Goal: Complete application form

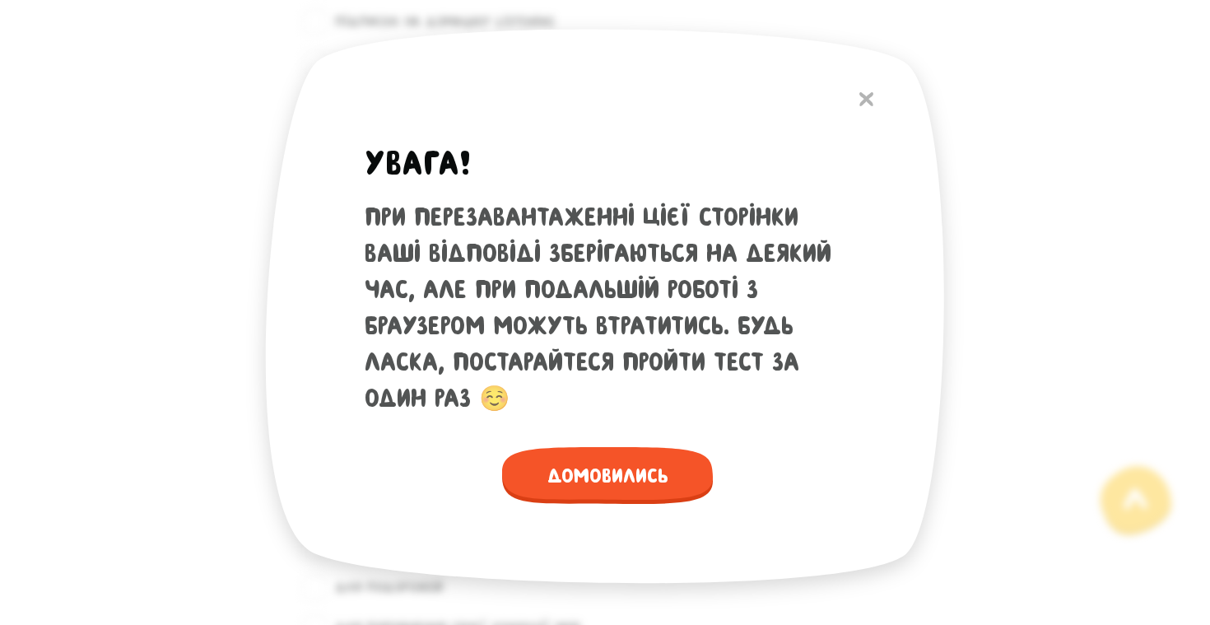
scroll to position [1853, 0]
click at [866, 91] on button at bounding box center [866, 98] width 30 height 35
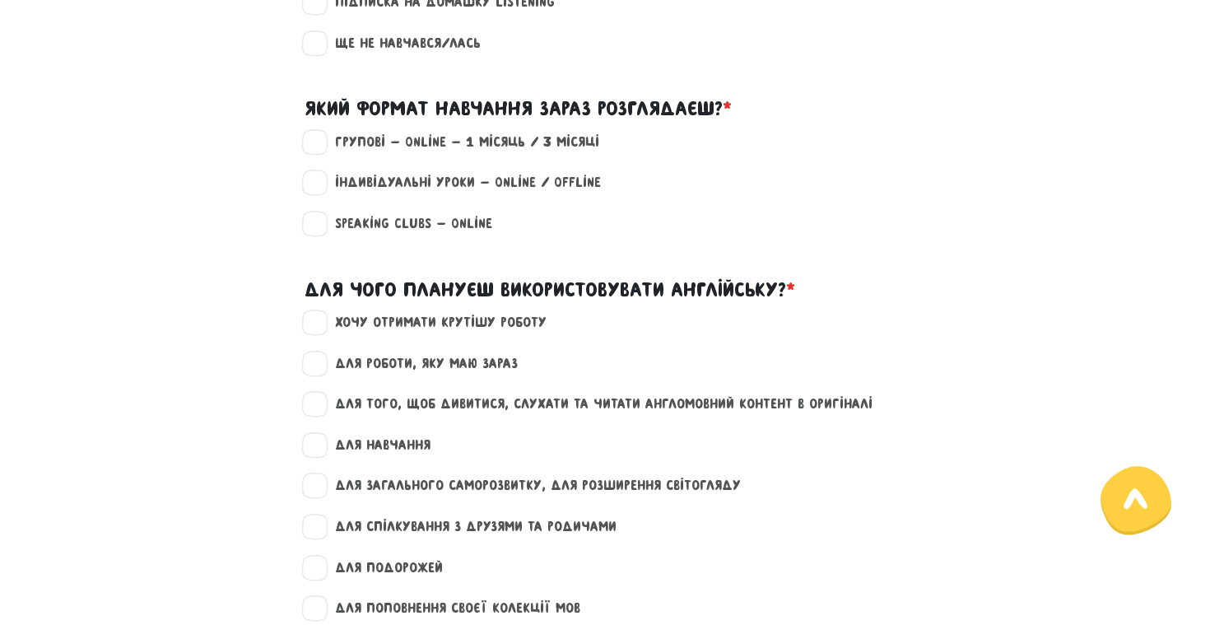
click at [551, 142] on label "Групові - Online - 1 місяць / 3 місяці" at bounding box center [460, 142] width 278 height 21
click at [322, 142] on input "Групові - Online - 1 місяць / 3 місяці" at bounding box center [315, 140] width 13 height 16
checkbox input "true"
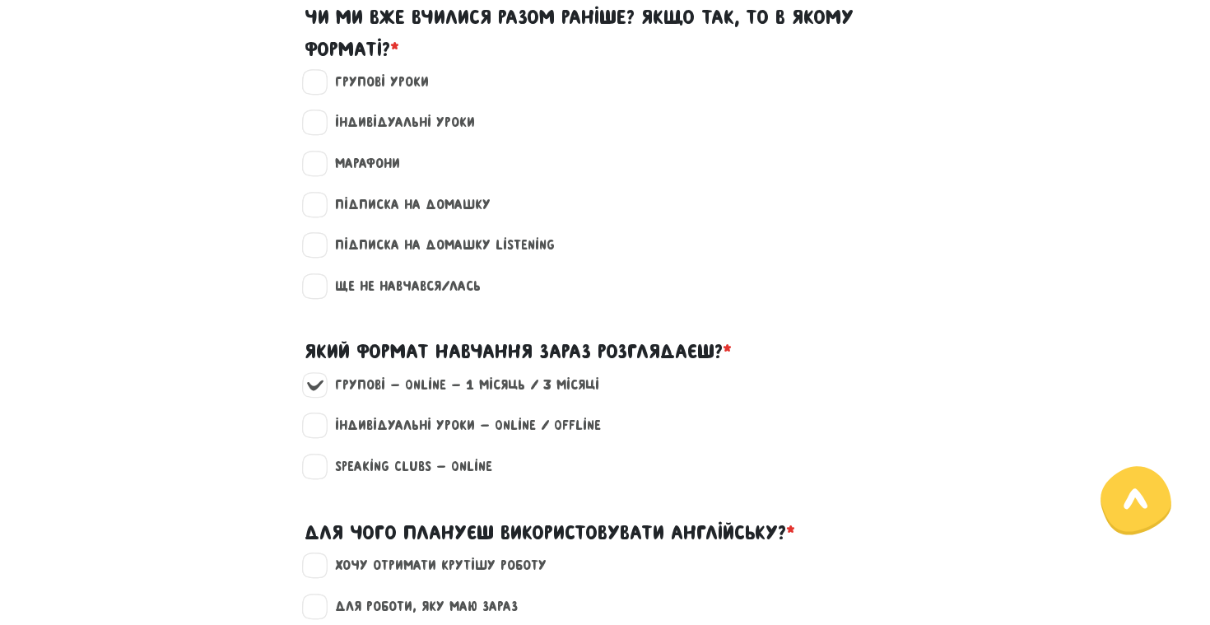
scroll to position [1549, 0]
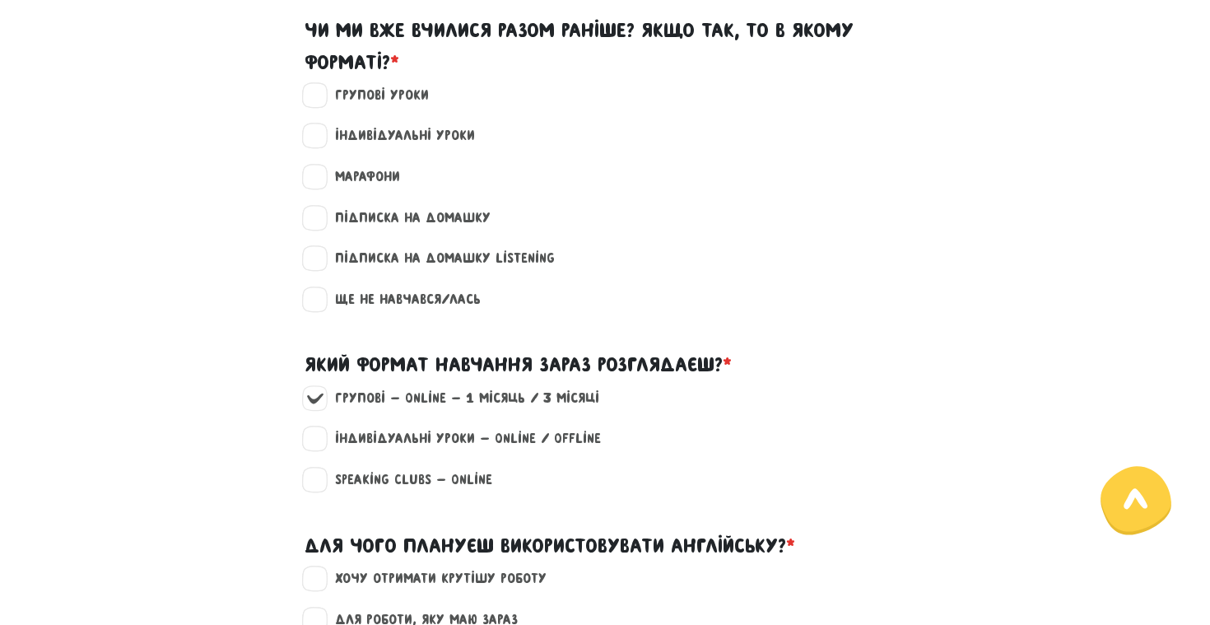
click at [398, 222] on label "Підписка на Домашку" at bounding box center [406, 217] width 170 height 21
click at [322, 222] on input "Підписка на Домашку" at bounding box center [315, 215] width 13 height 16
checkbox input "true"
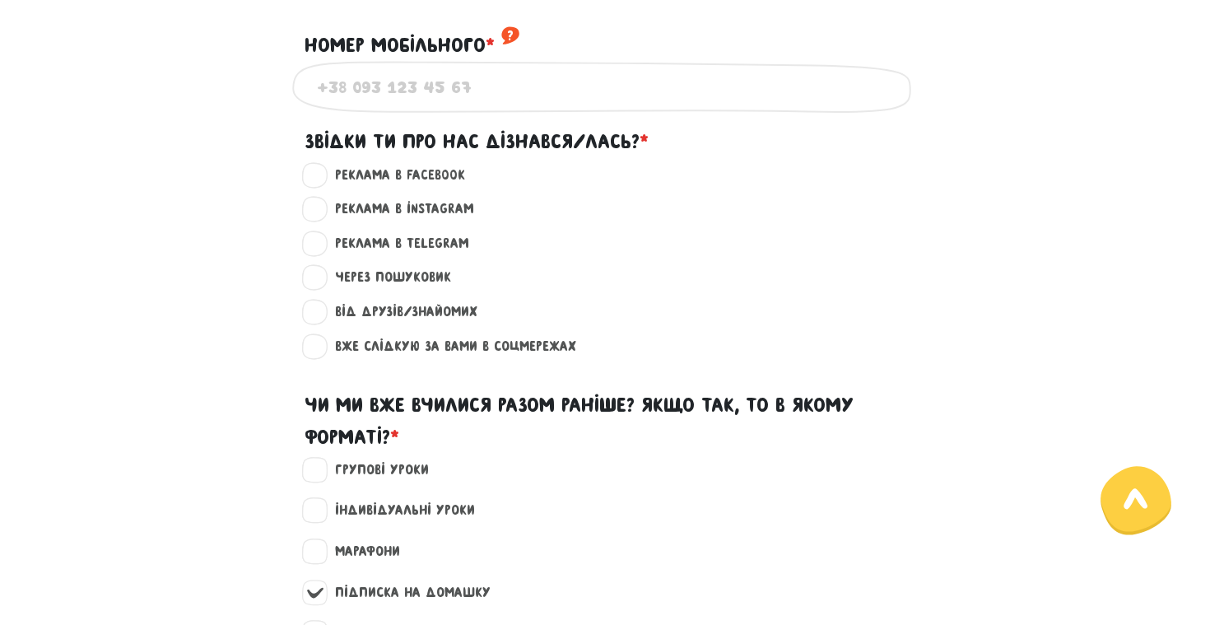
click at [402, 211] on label "Реклама в Instagram ?" at bounding box center [397, 208] width 153 height 21
click at [322, 211] on input "Реклама в Instagram ?" at bounding box center [315, 206] width 13 height 16
radio input "true"
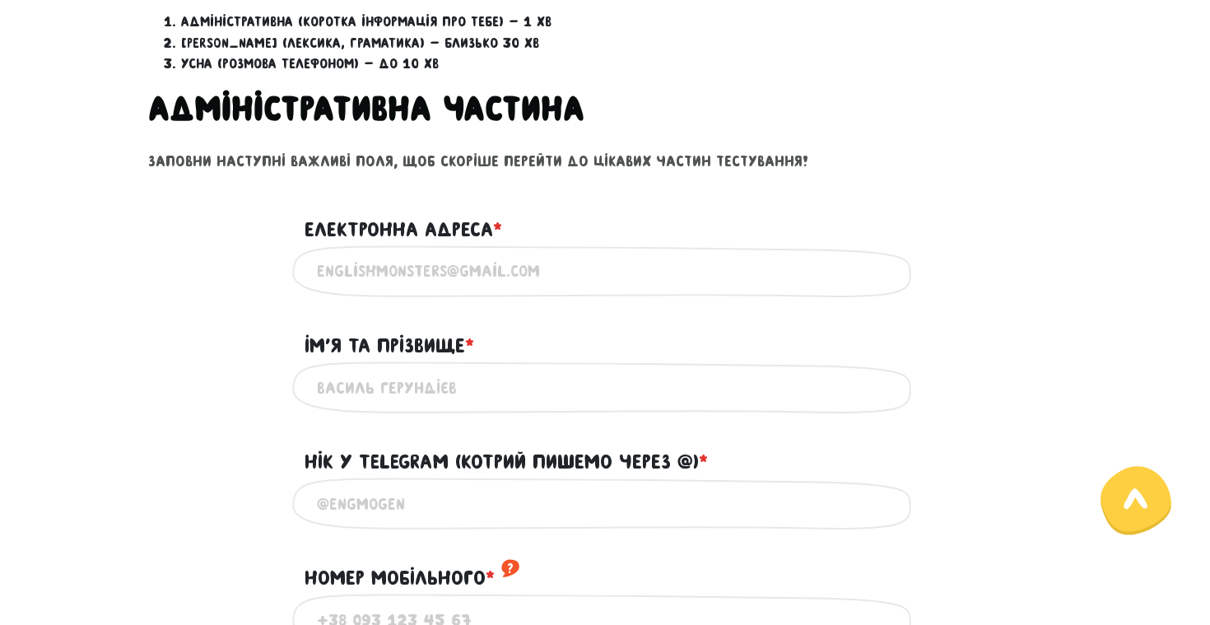
scroll to position [636, 0]
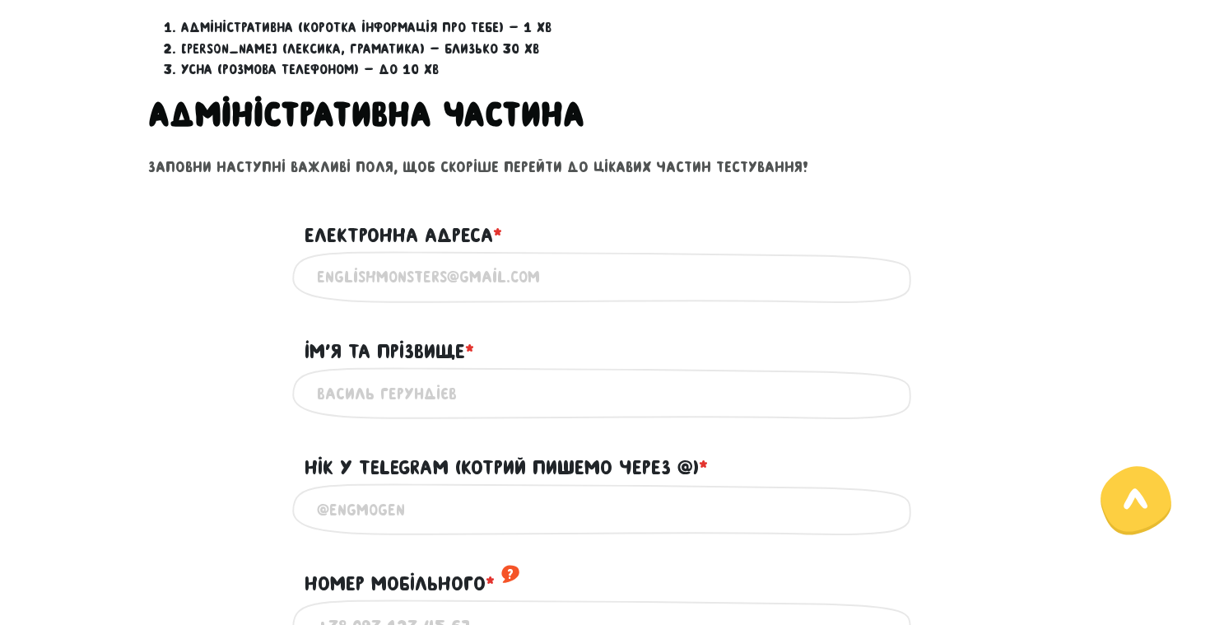
click at [415, 273] on input "Електронна адреса * ?" at bounding box center [605, 276] width 576 height 37
type input "[EMAIL_ADDRESS][DOMAIN_NAME]"
type input "[PERSON_NAME]"
type input "[PHONE_NUMBER]"
click at [478, 283] on input "[EMAIL_ADDRESS][DOMAIN_NAME]" at bounding box center [605, 276] width 576 height 37
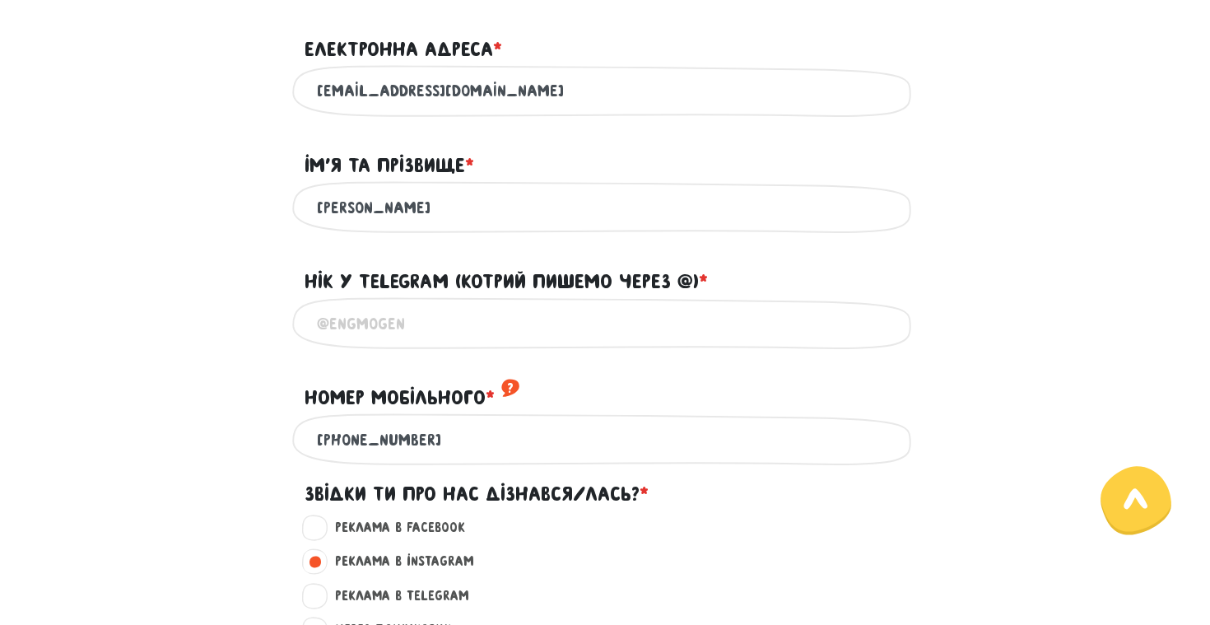
scroll to position [841, 0]
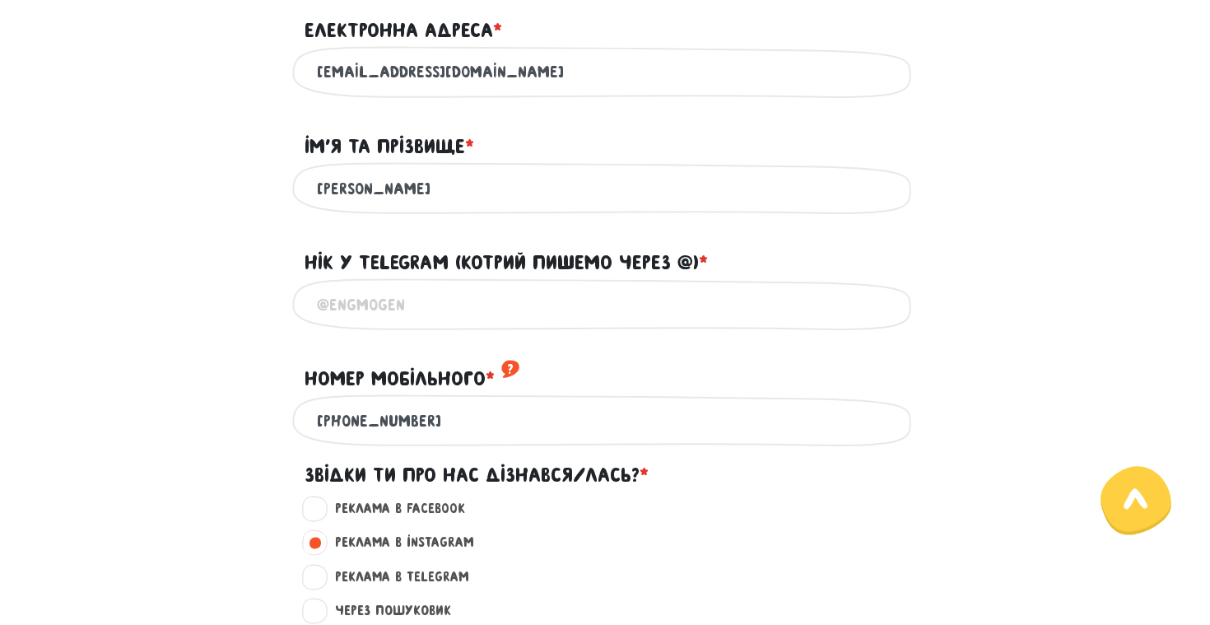
type input "[EMAIL_ADDRESS][DOMAIN_NAME]"
click at [441, 319] on input "Нік у Telegram (котрий пишемо через @) * ?" at bounding box center [605, 304] width 576 height 37
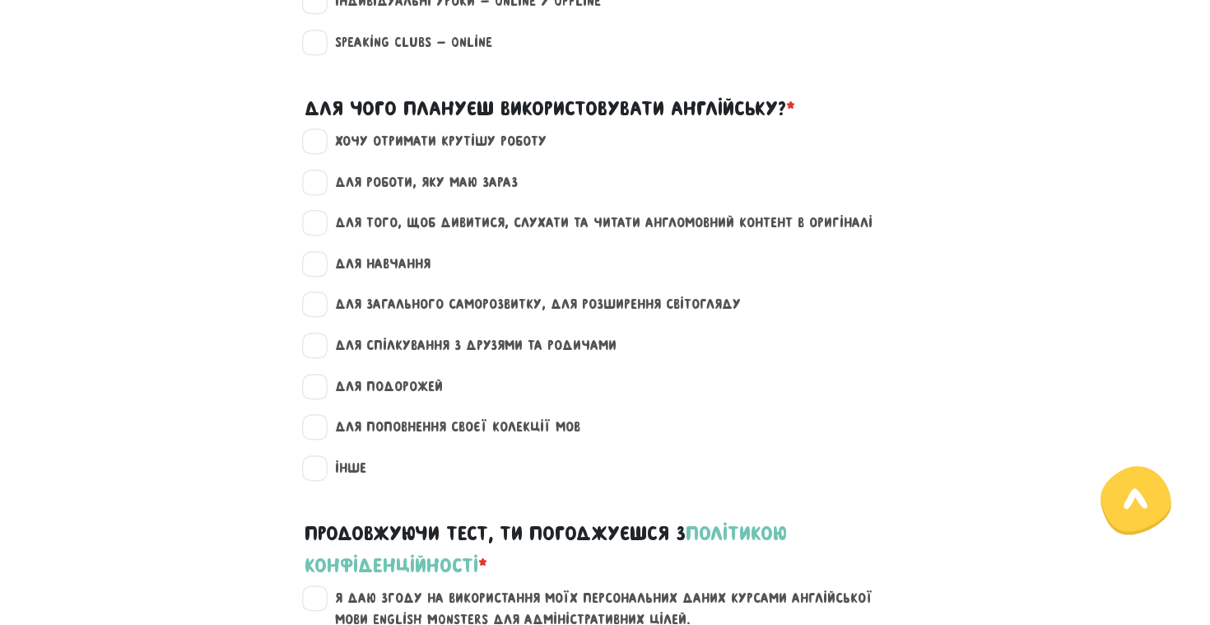
type input "dianapankiv"
click at [418, 234] on label "для того, щоб дивитися, слухати та читати англомовний контент в оригіналі" at bounding box center [596, 222] width 551 height 21
click at [322, 229] on input "для того, щоб дивитися, слухати та читати англомовний контент в оригіналі" at bounding box center [315, 220] width 13 height 16
checkbox input "true"
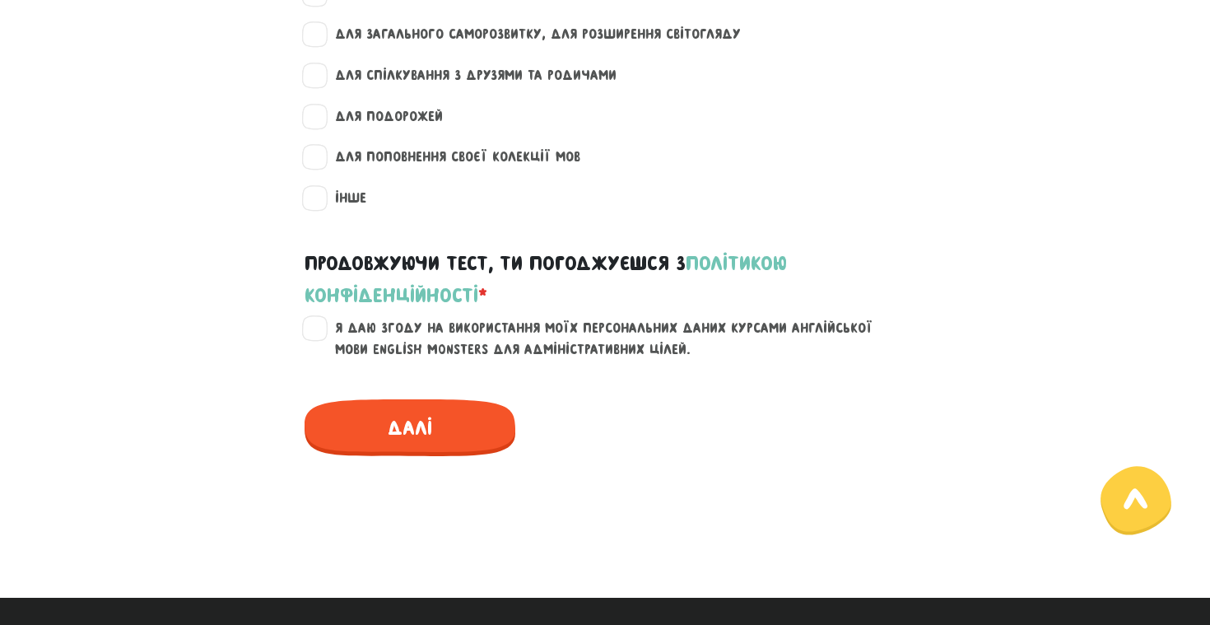
scroll to position [2451, 0]
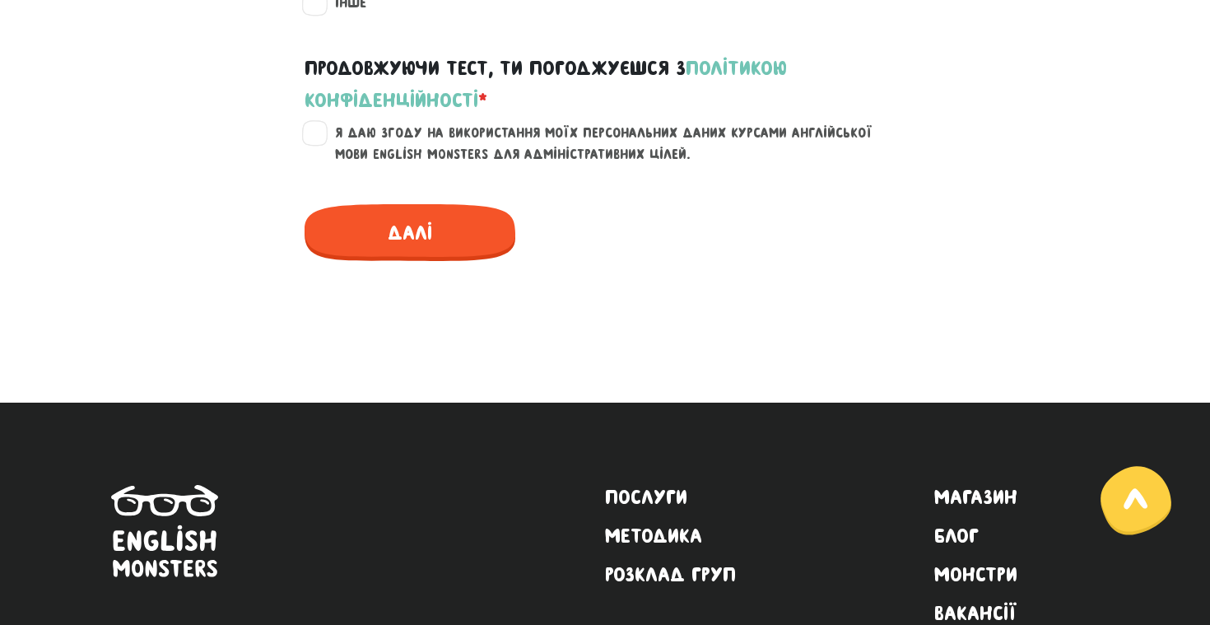
click at [397, 136] on label "Я даю згоду на використання моїх персональних даних курсами англійської мови En…" at bounding box center [615, 144] width 588 height 42
click at [322, 136] on input "Я даю згоду на використання моїх персональних даних курсами англійської мови En…" at bounding box center [315, 131] width 13 height 16
checkbox input "true"
click at [413, 250] on span "Далі" at bounding box center [410, 232] width 211 height 57
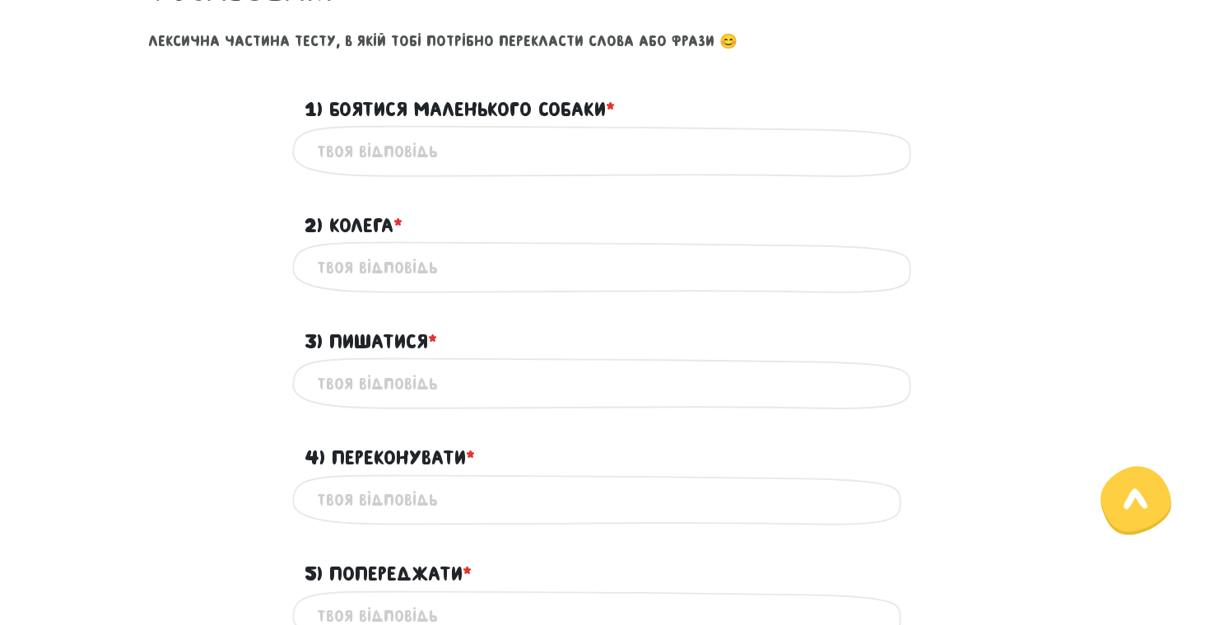
scroll to position [649, 0]
